Goal: Find specific page/section: Find specific page/section

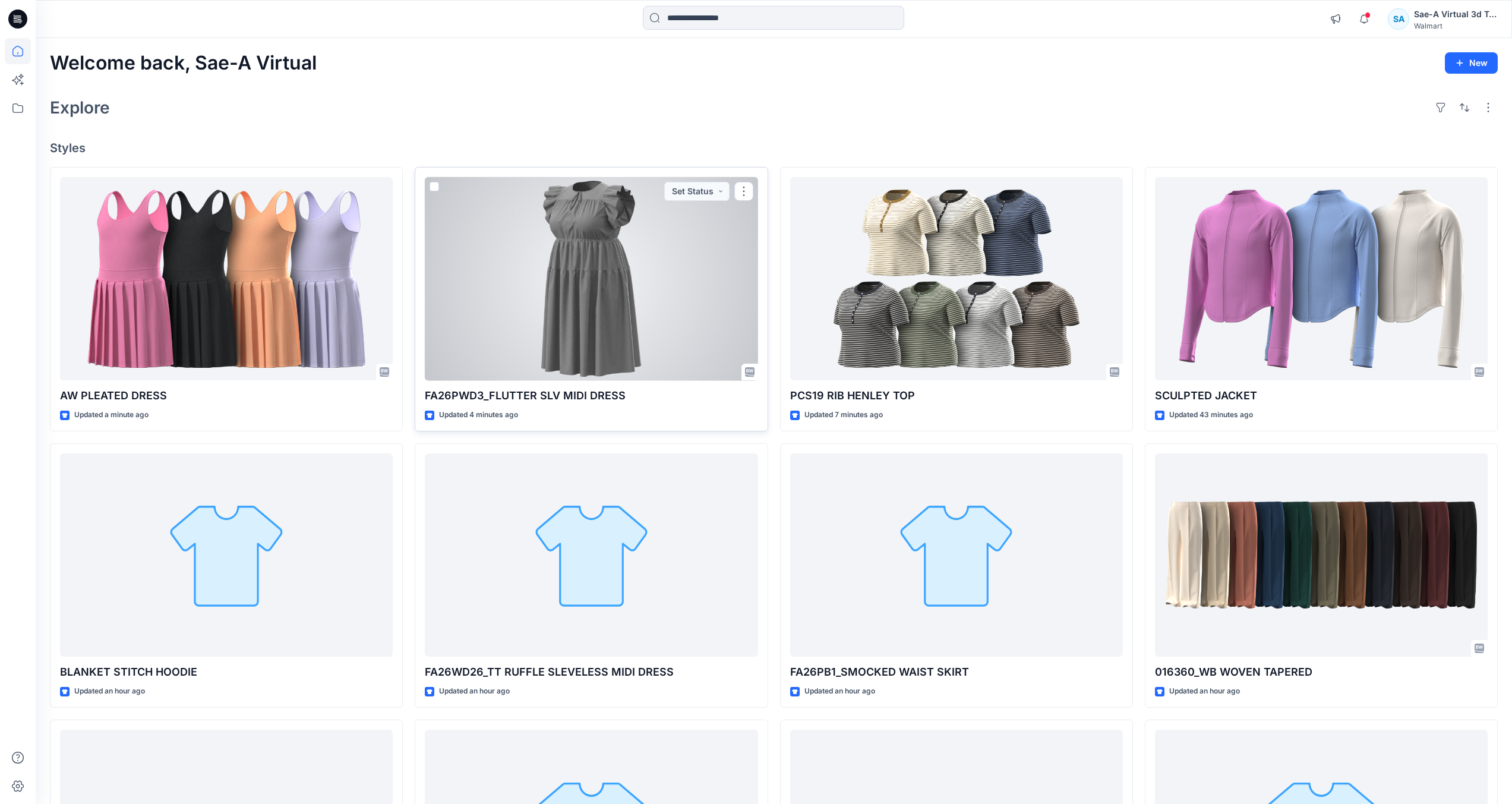
drag, startPoint x: 661, startPoint y: 363, endPoint x: 677, endPoint y: 356, distance: 17.5
click at [661, 363] on div at bounding box center [590, 278] width 332 height 204
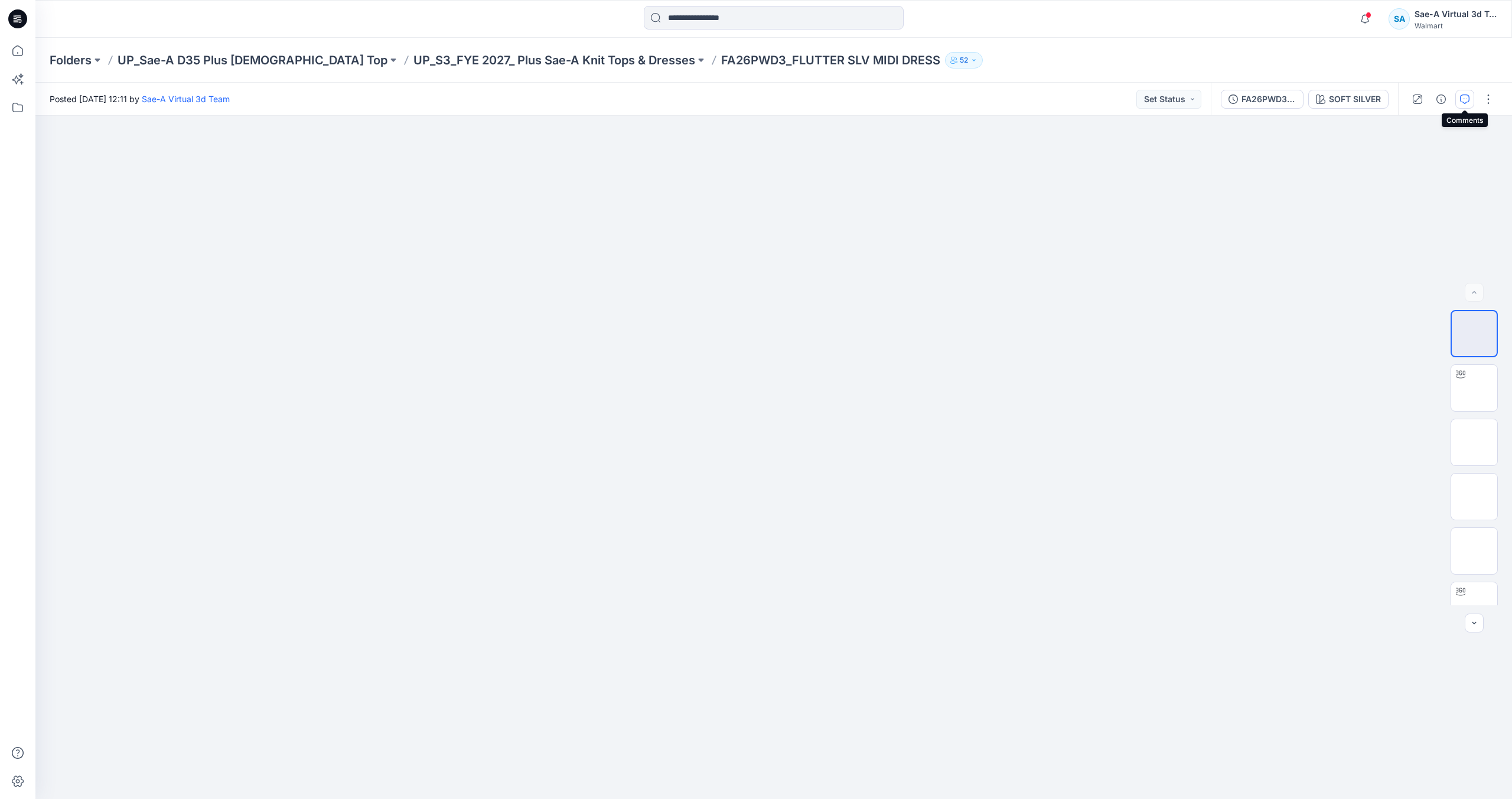
click at [751, 96] on button "button" at bounding box center [1465, 99] width 19 height 19
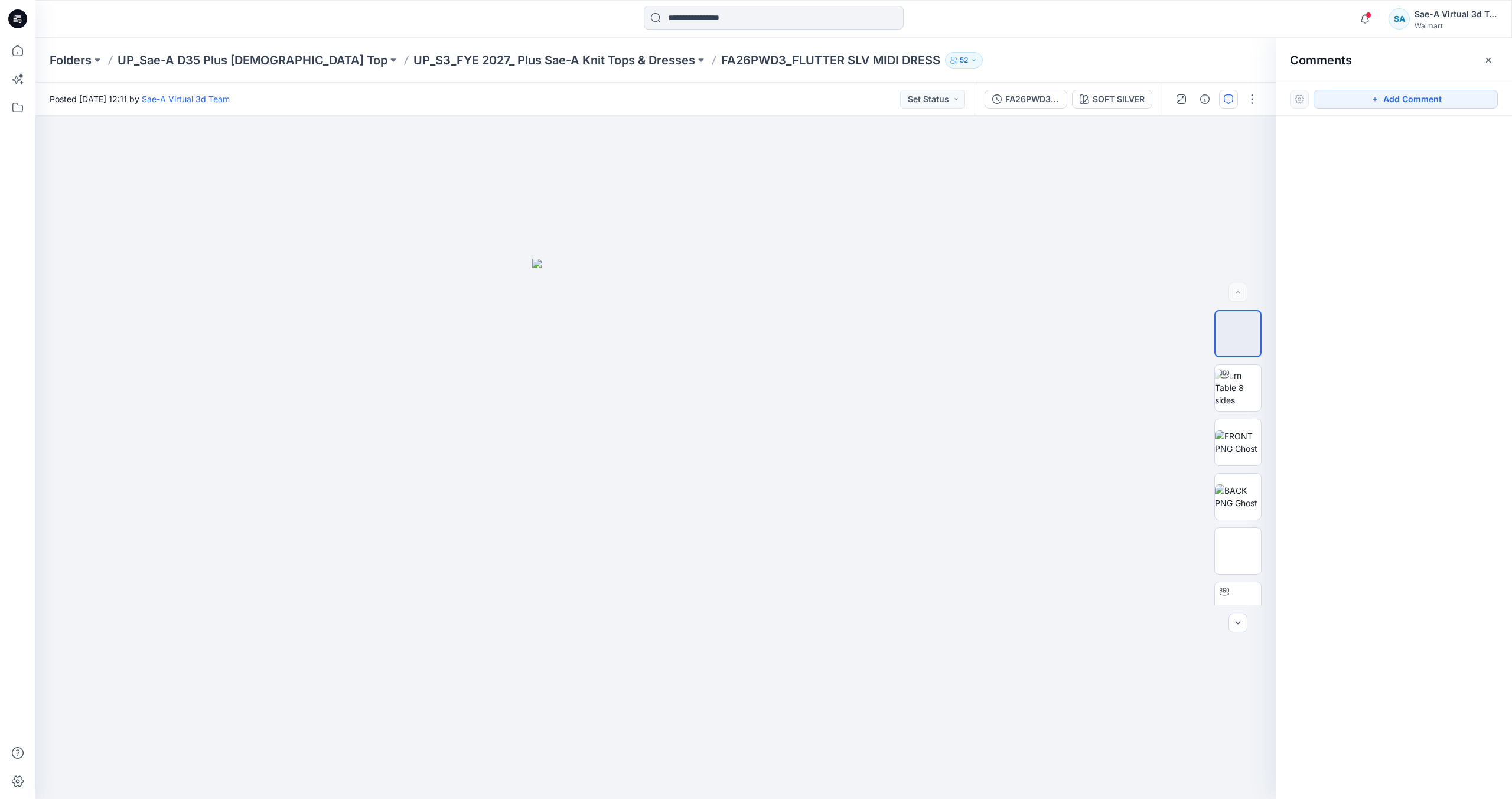
click at [751, 63] on div "Folders UP_Sae-A D35 Plus [DEMOGRAPHIC_DATA] Top UP_S3_FYE 2027_ Plus Sae-A Kni…" at bounding box center [728, 60] width 1356 height 16
click at [413, 56] on p "UP_S3_FYE 2027_ Plus Sae-A Knit Tops & Dresses" at bounding box center [554, 60] width 282 height 16
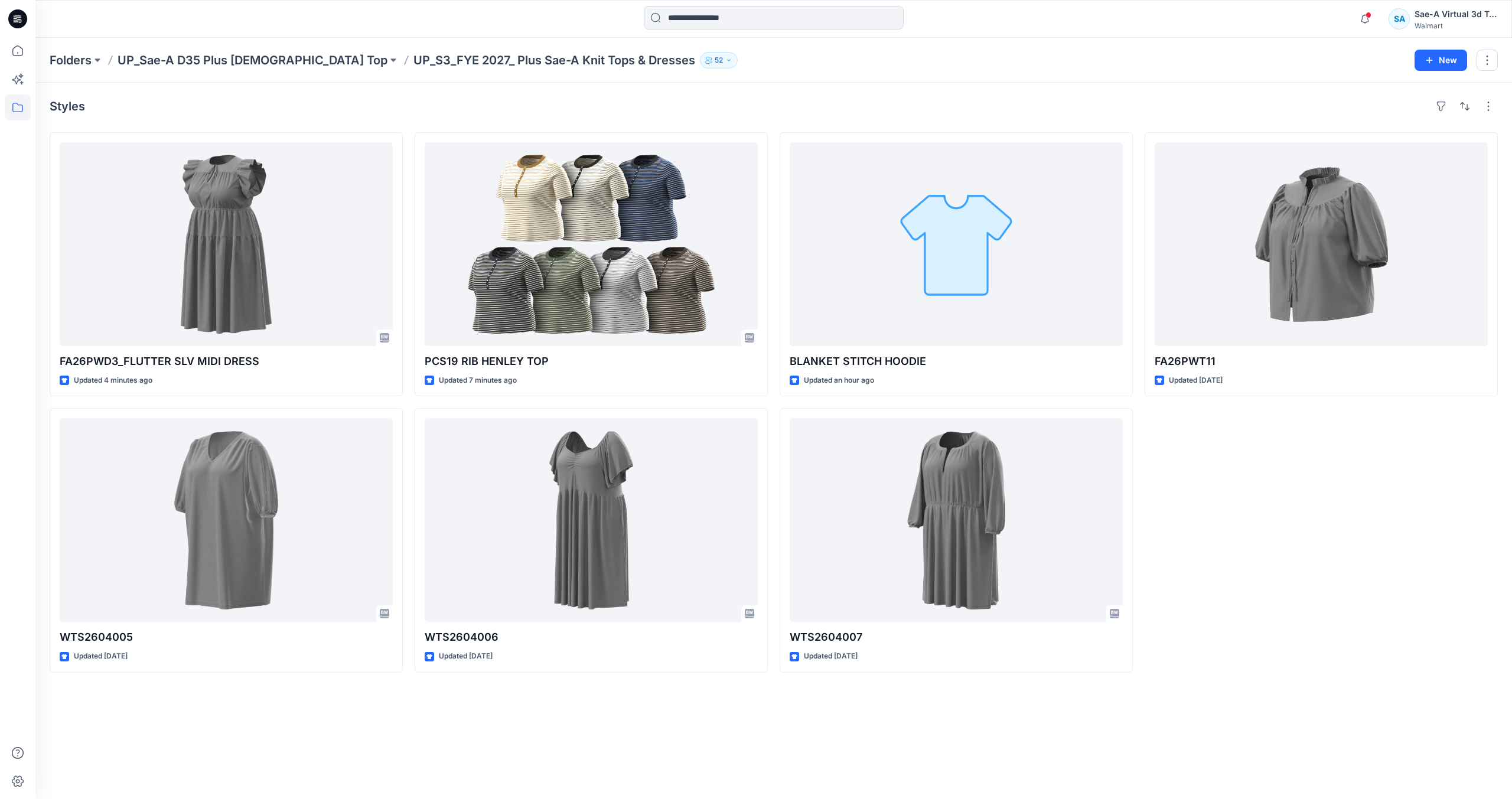
click at [18, 17] on icon at bounding box center [19, 17] width 5 height 1
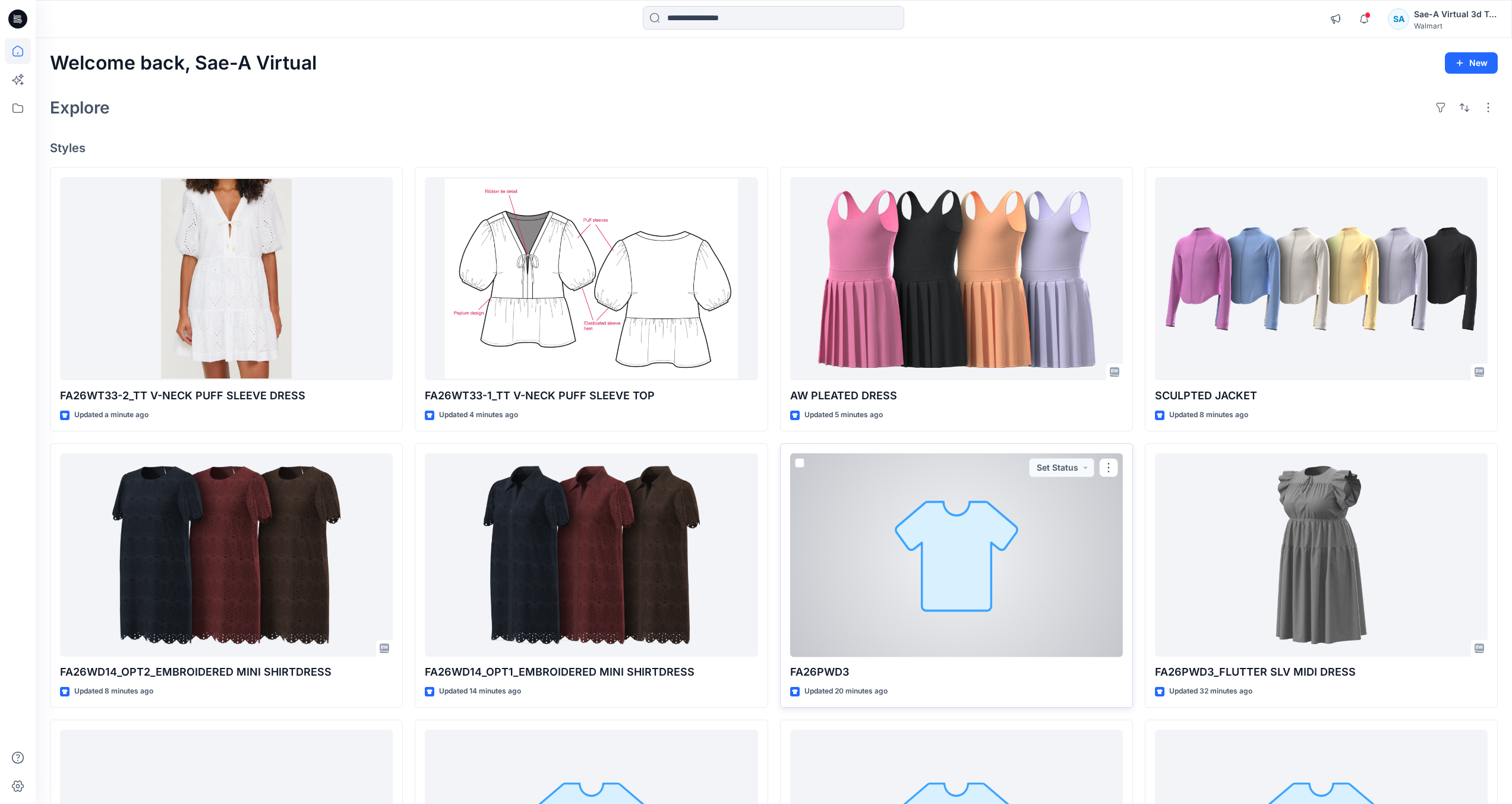
scroll to position [237, 0]
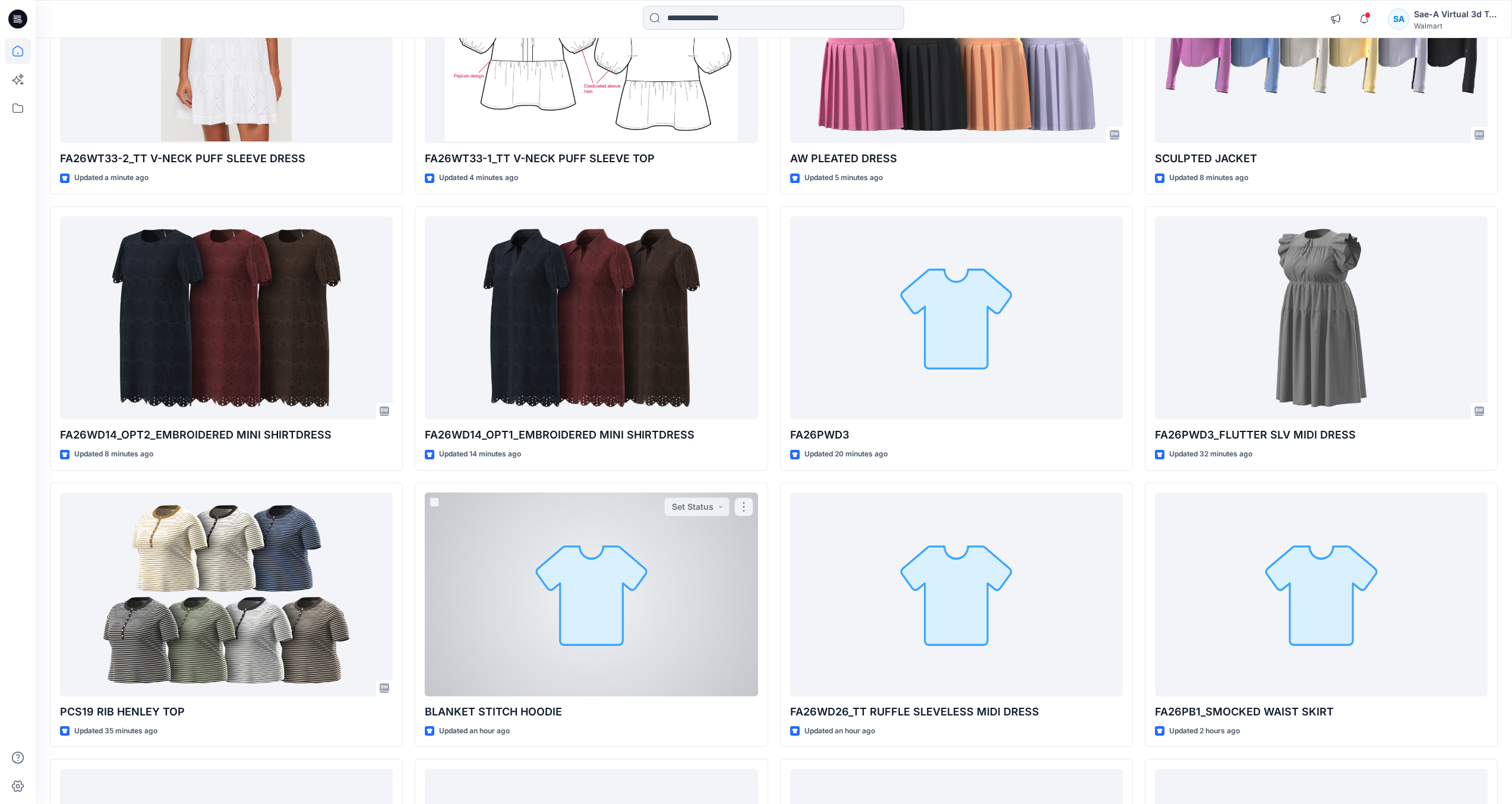
click at [609, 660] on div at bounding box center [590, 594] width 332 height 204
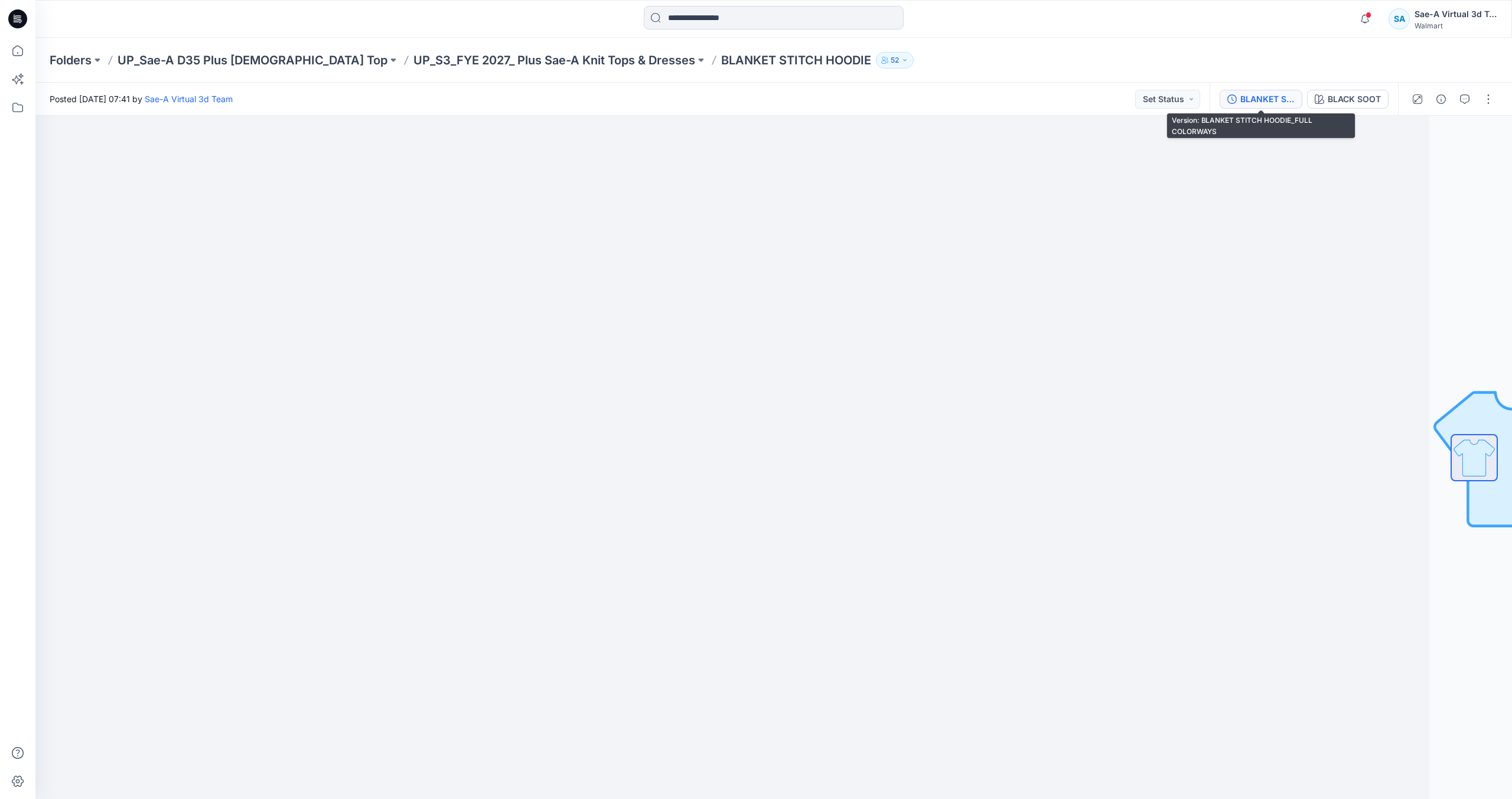
click at [1258, 101] on div "BLANKET STITCH HOODIE_FULL COLORWAYS" at bounding box center [1268, 99] width 55 height 13
